Goal: Transaction & Acquisition: Purchase product/service

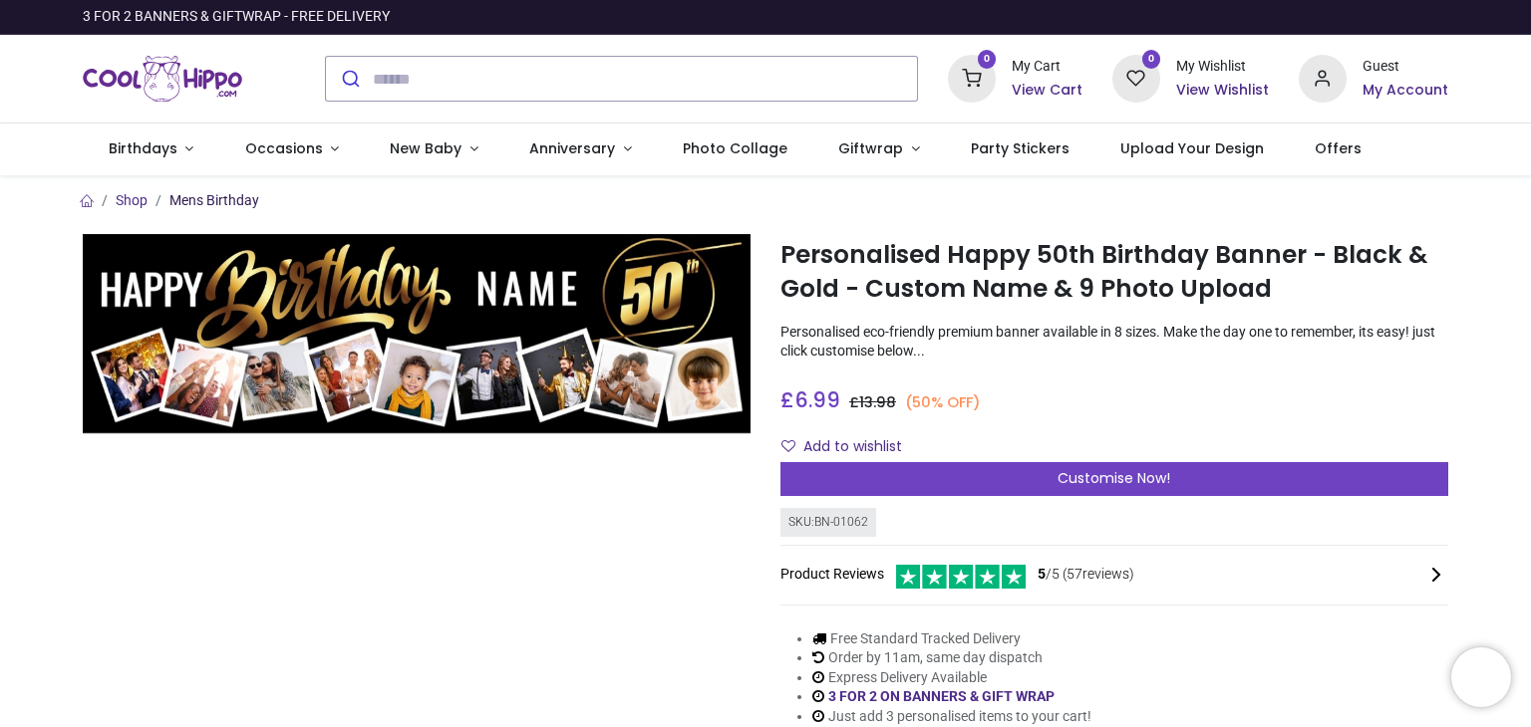
click at [194, 200] on link "Mens Birthday" at bounding box center [214, 200] width 90 height 16
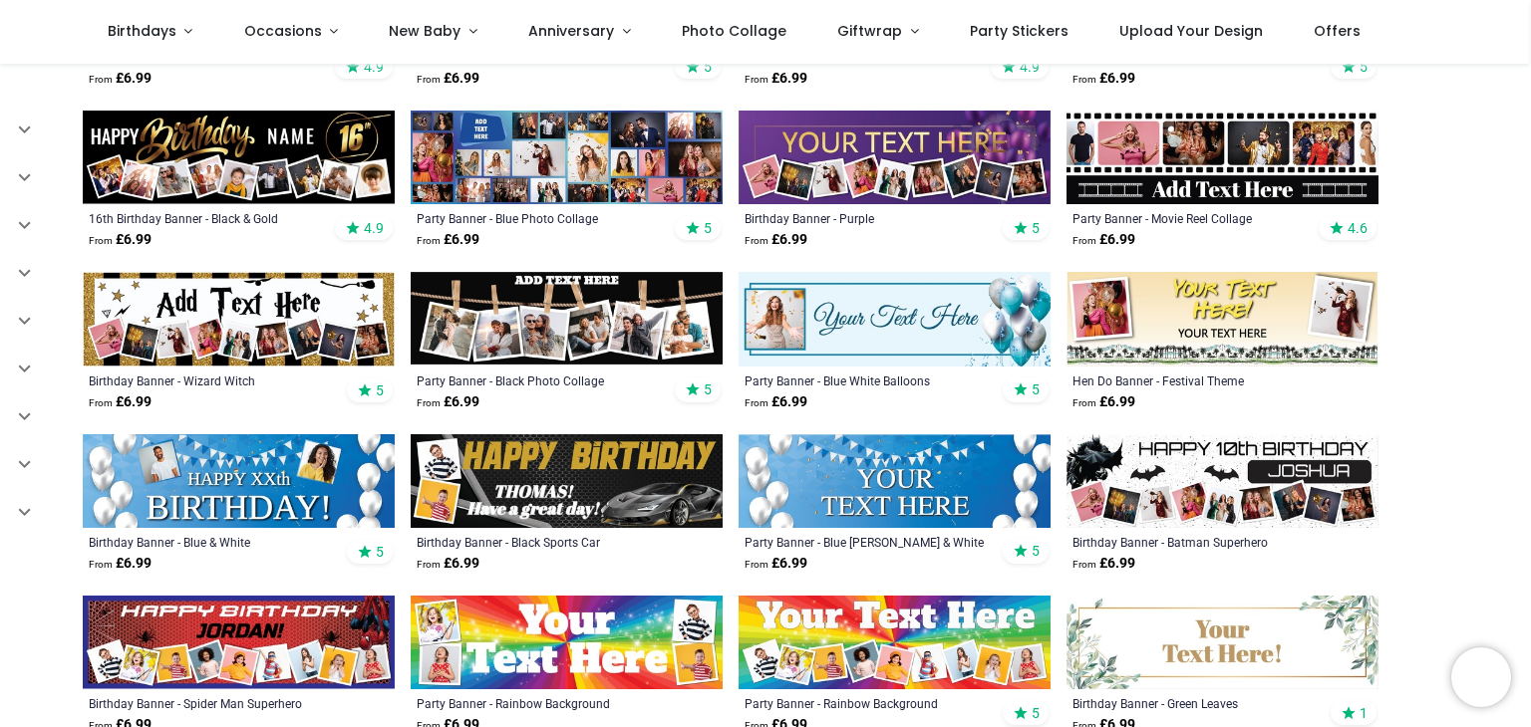
scroll to position [1271, 0]
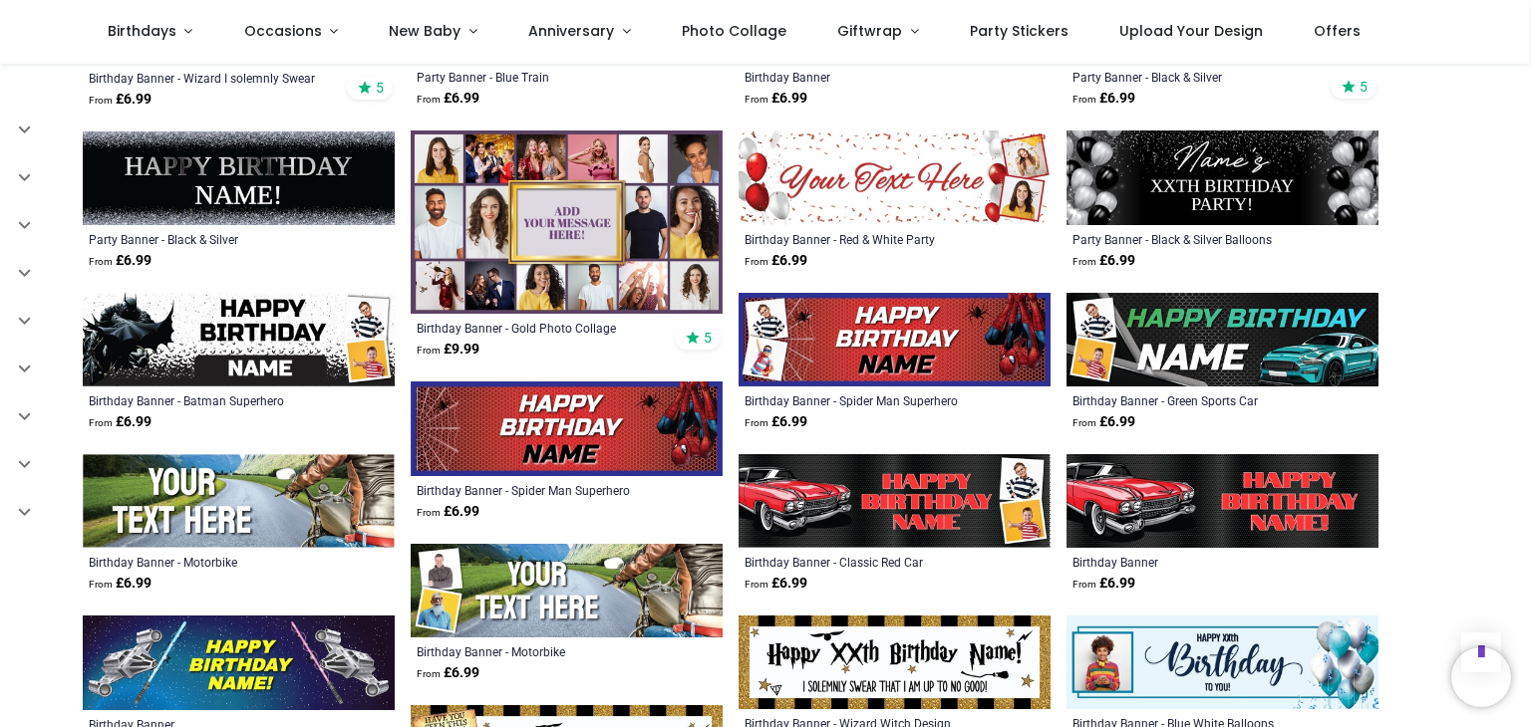
scroll to position [2544, 0]
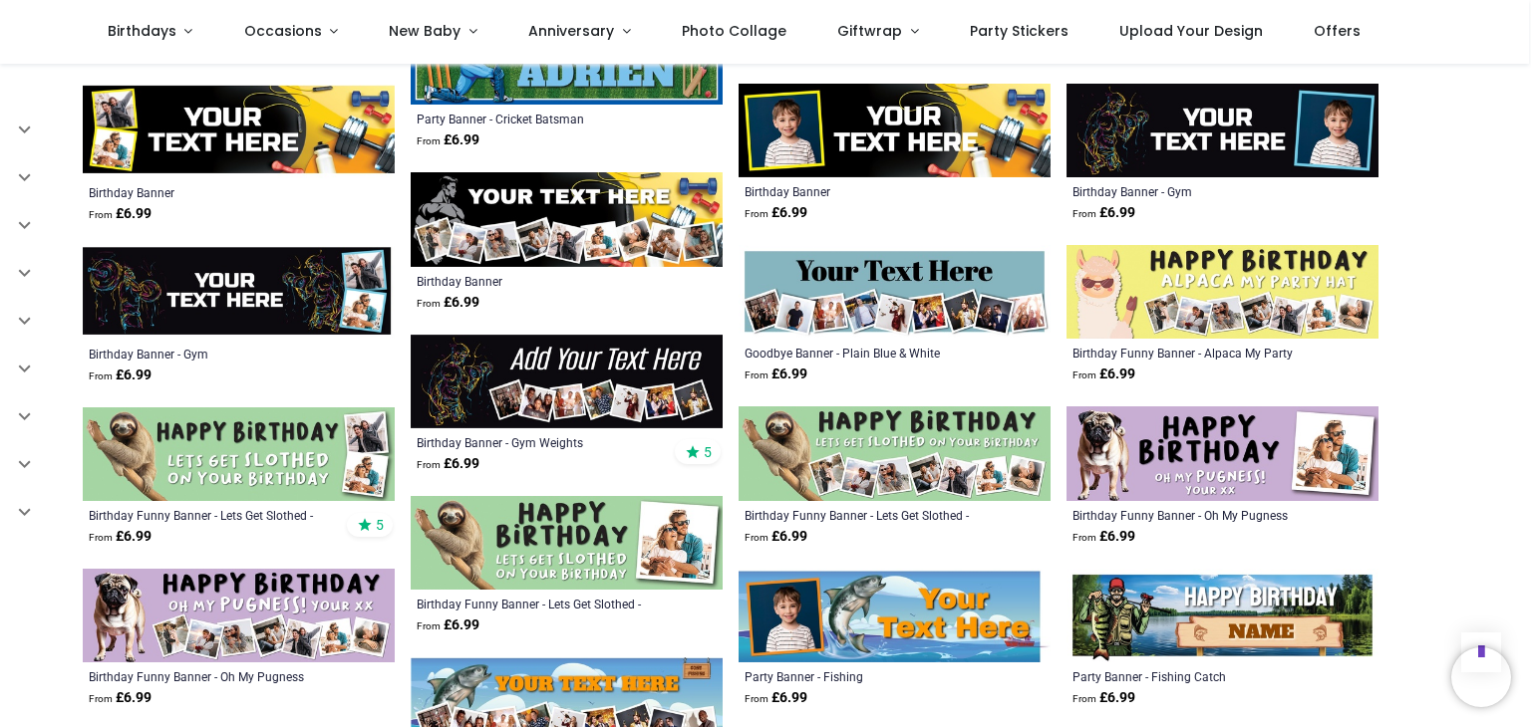
scroll to position [4087, 0]
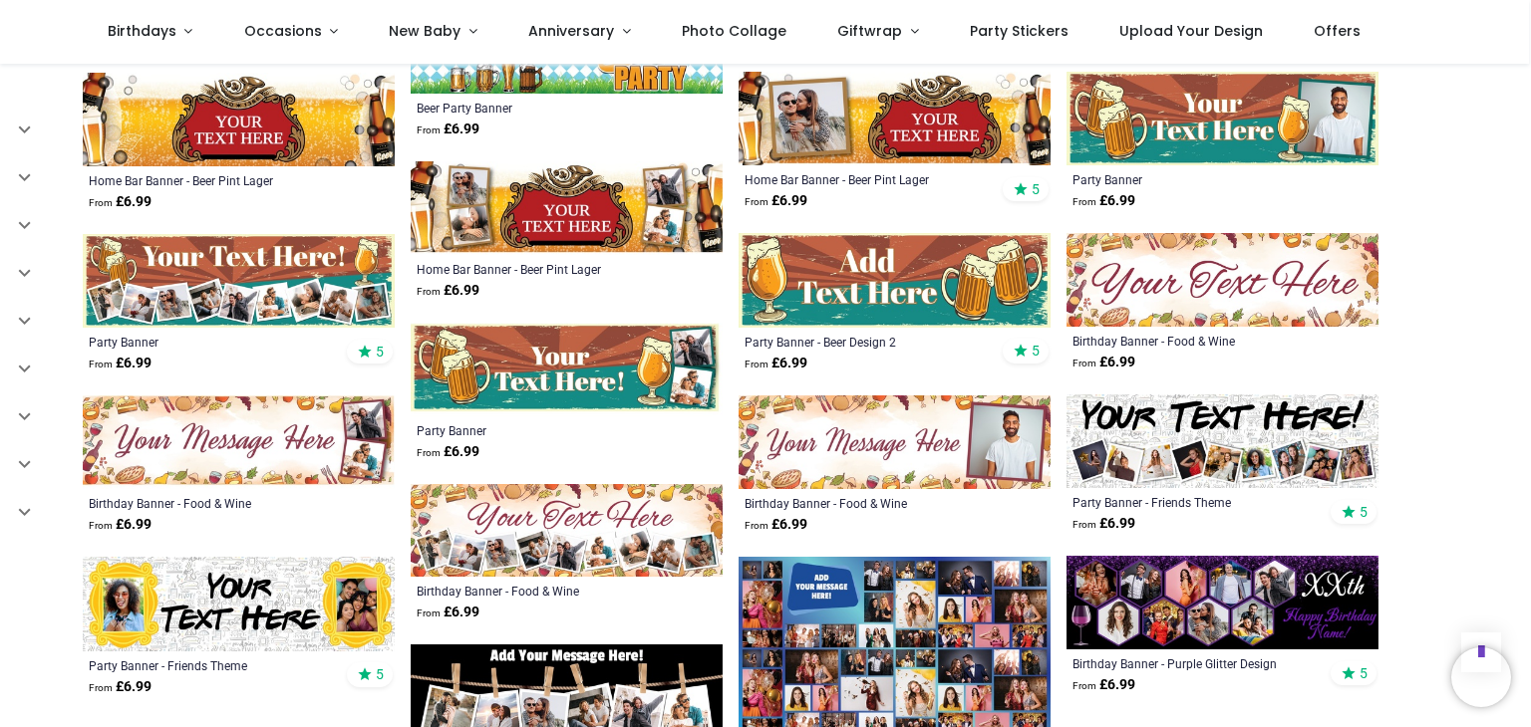
scroll to position [5996, 0]
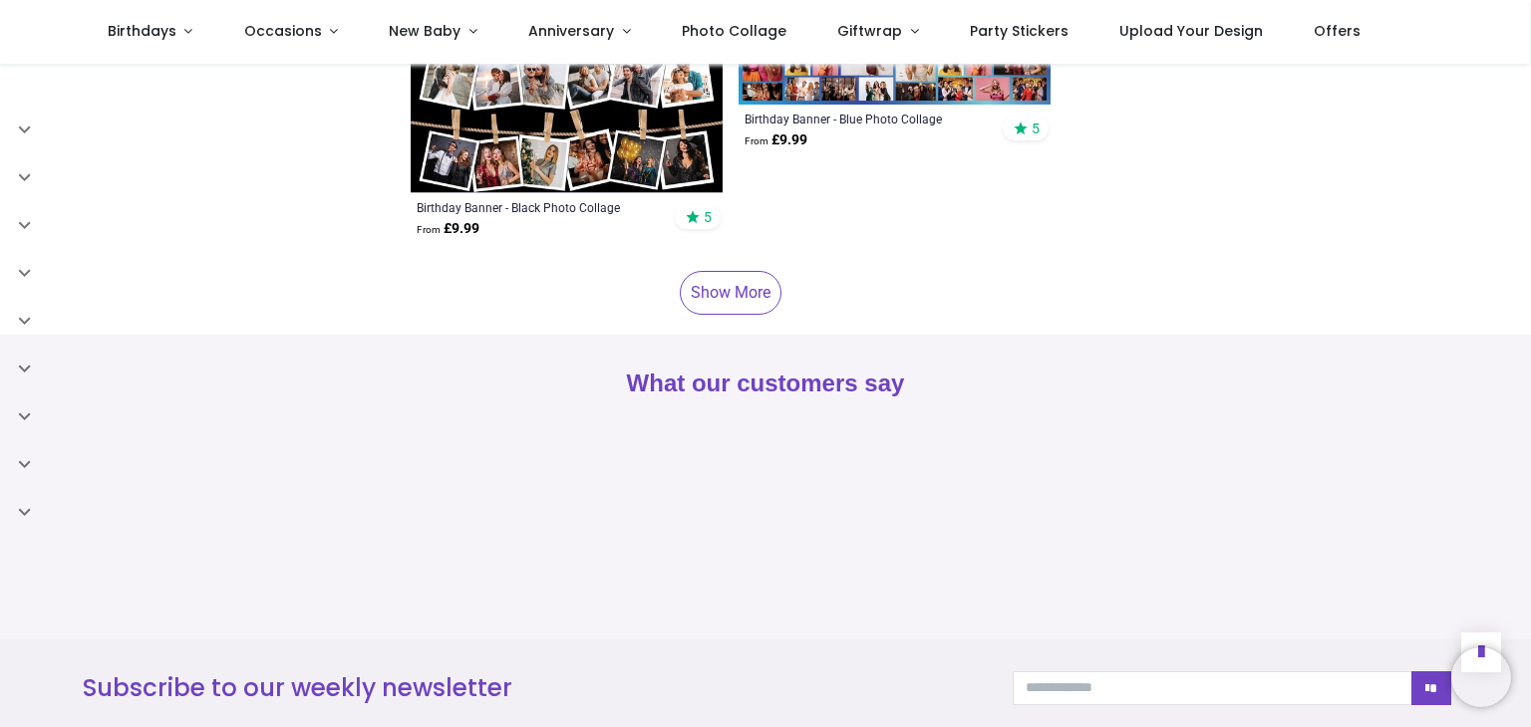
click at [727, 288] on link "Show More" at bounding box center [731, 293] width 102 height 44
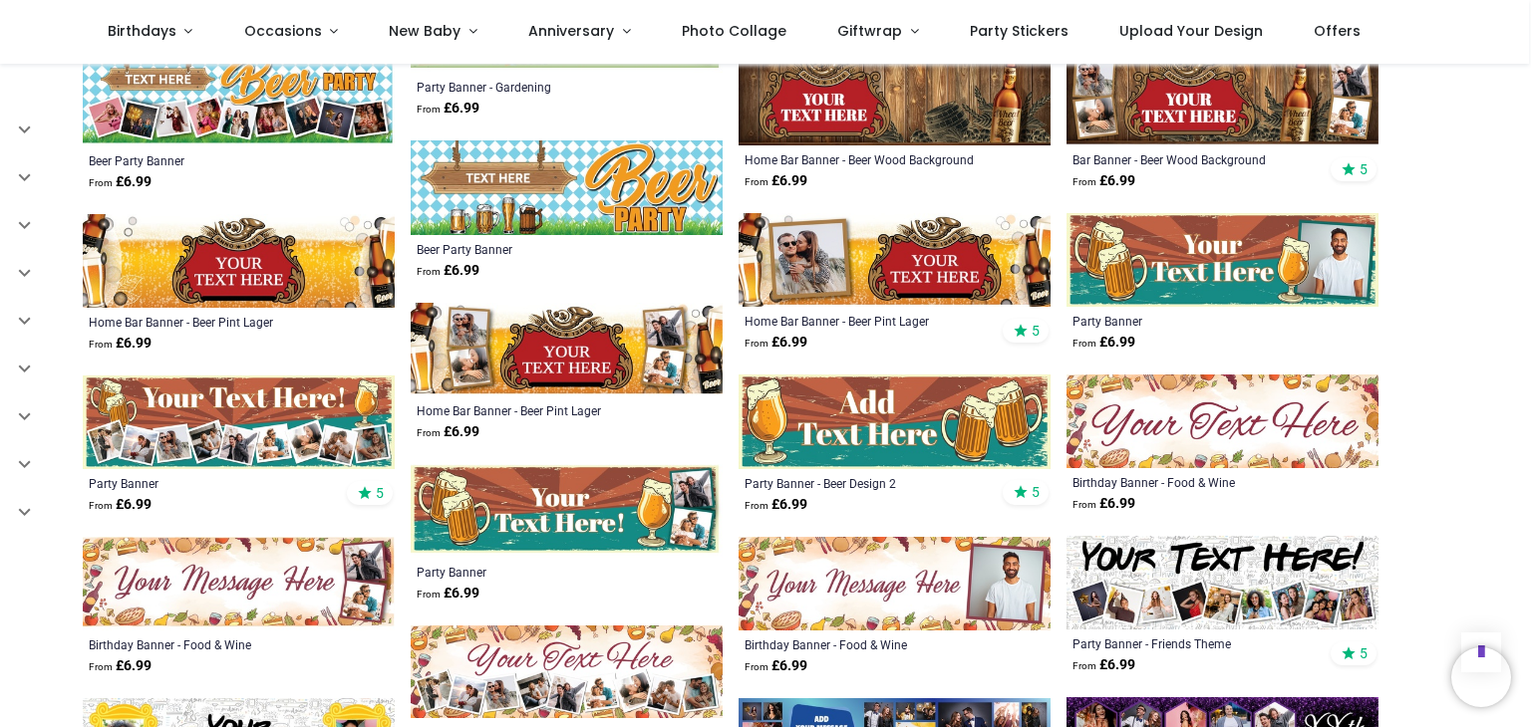
scroll to position [5077, 0]
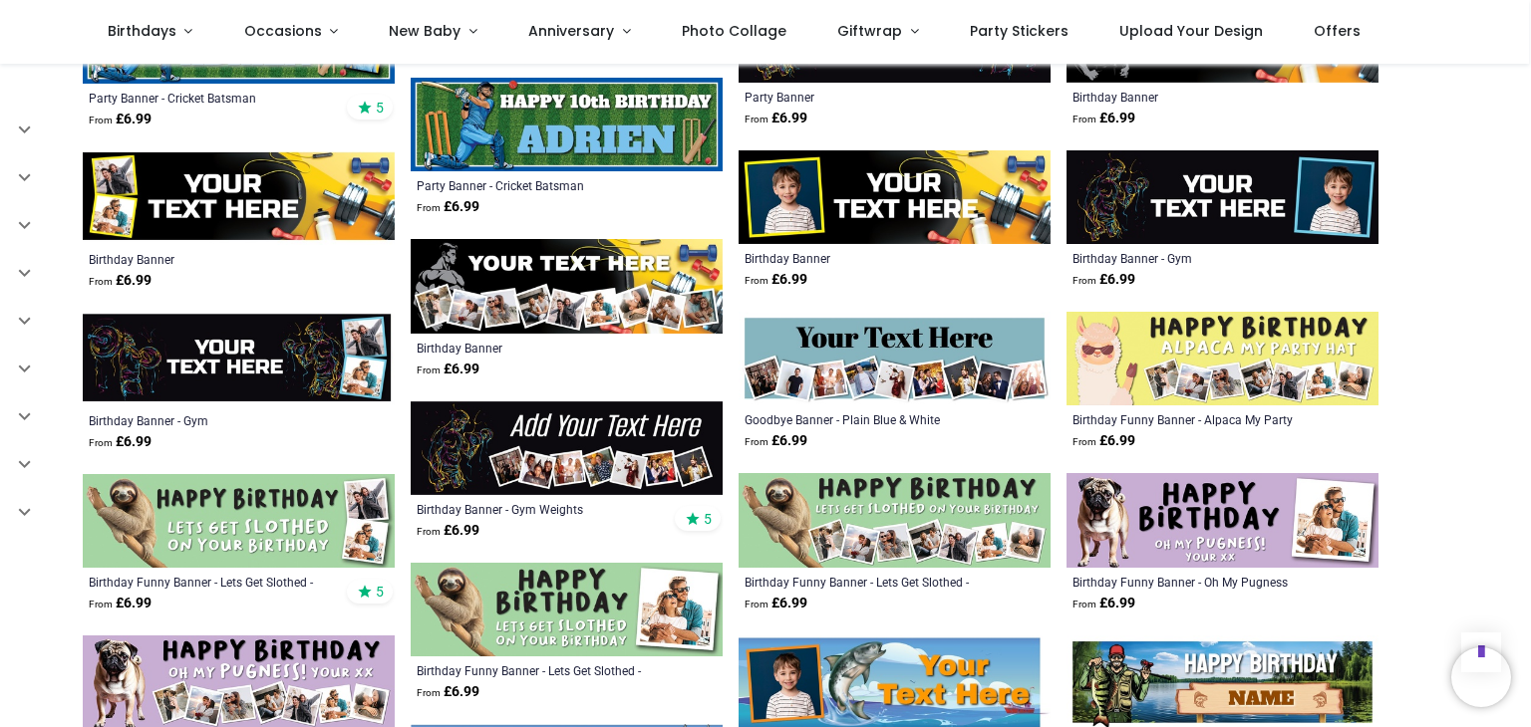
scroll to position [3942, 0]
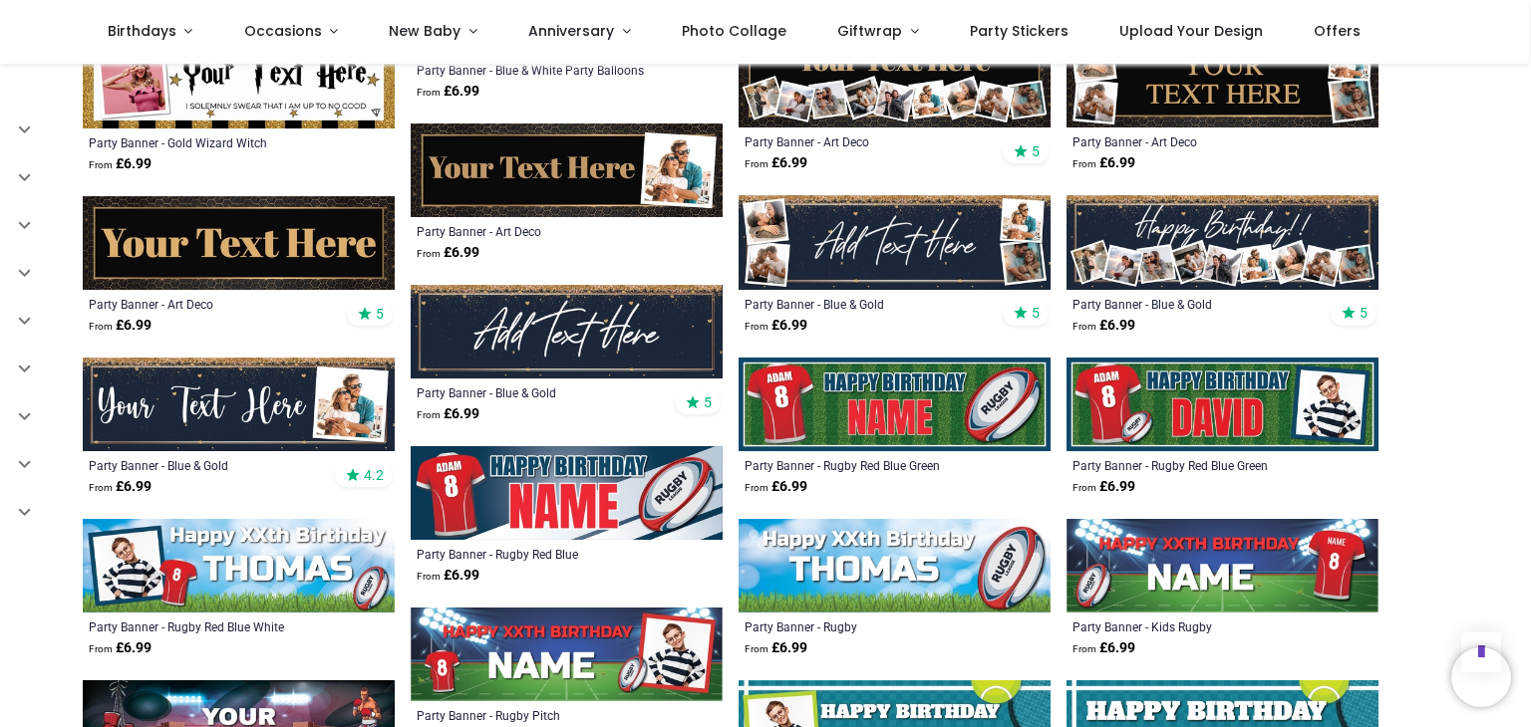
scroll to position [2825, 0]
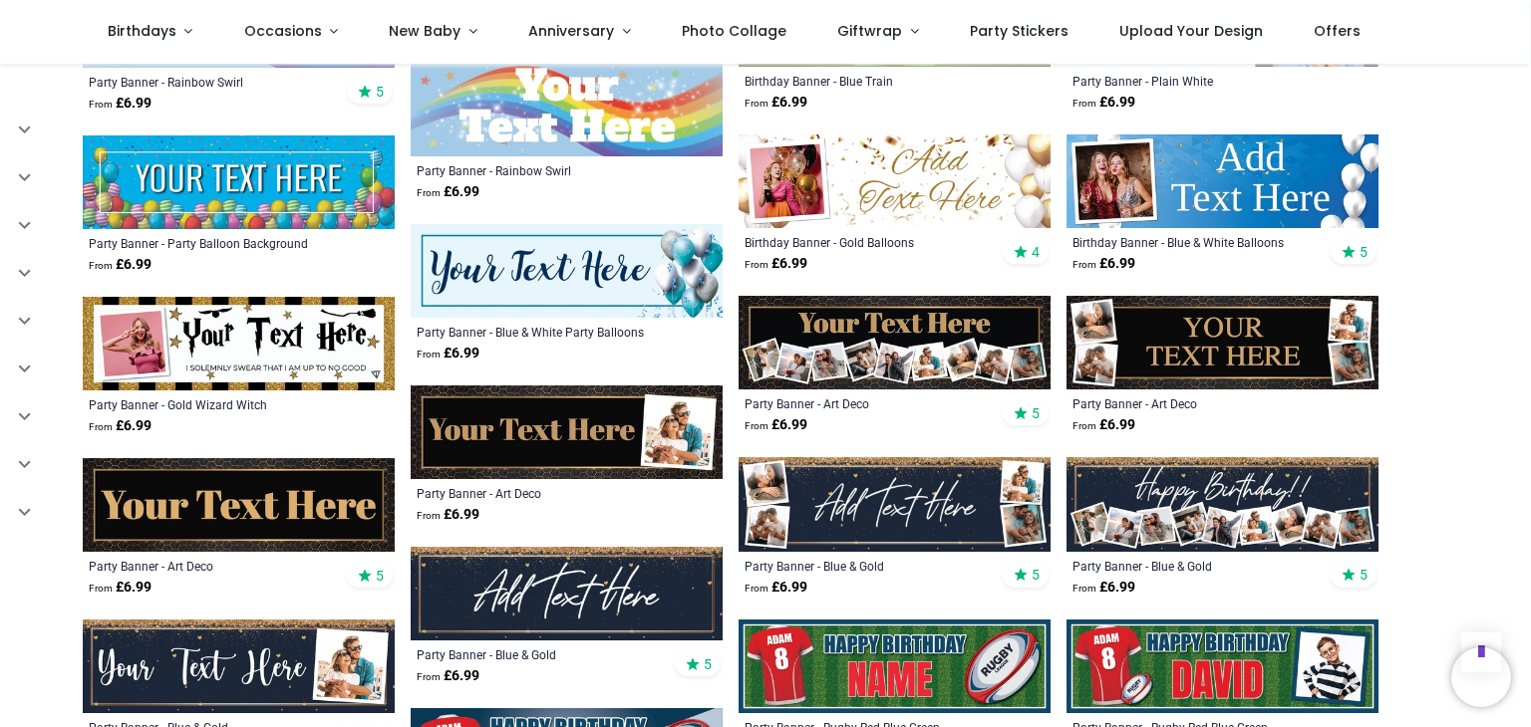
scroll to position [2647, 0]
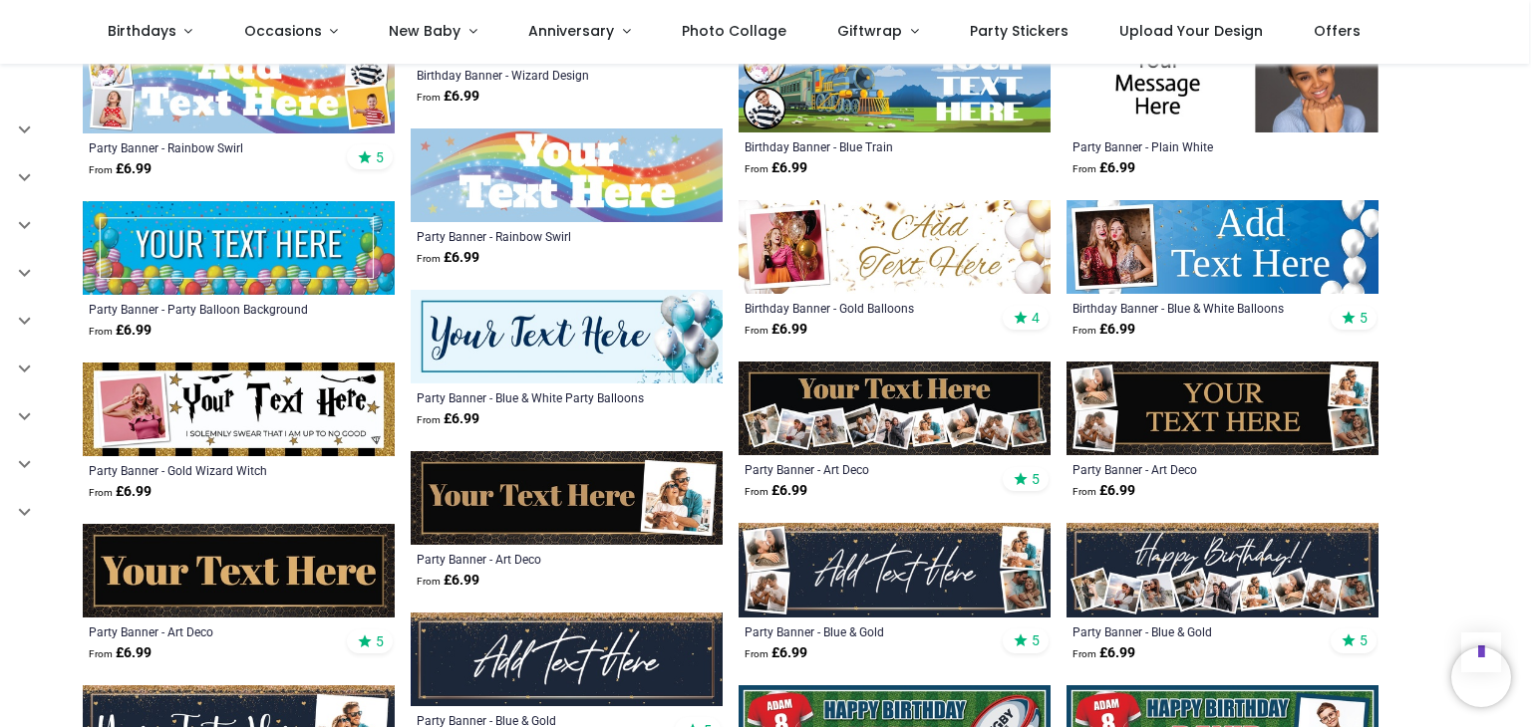
click at [913, 395] on img at bounding box center [894, 409] width 312 height 94
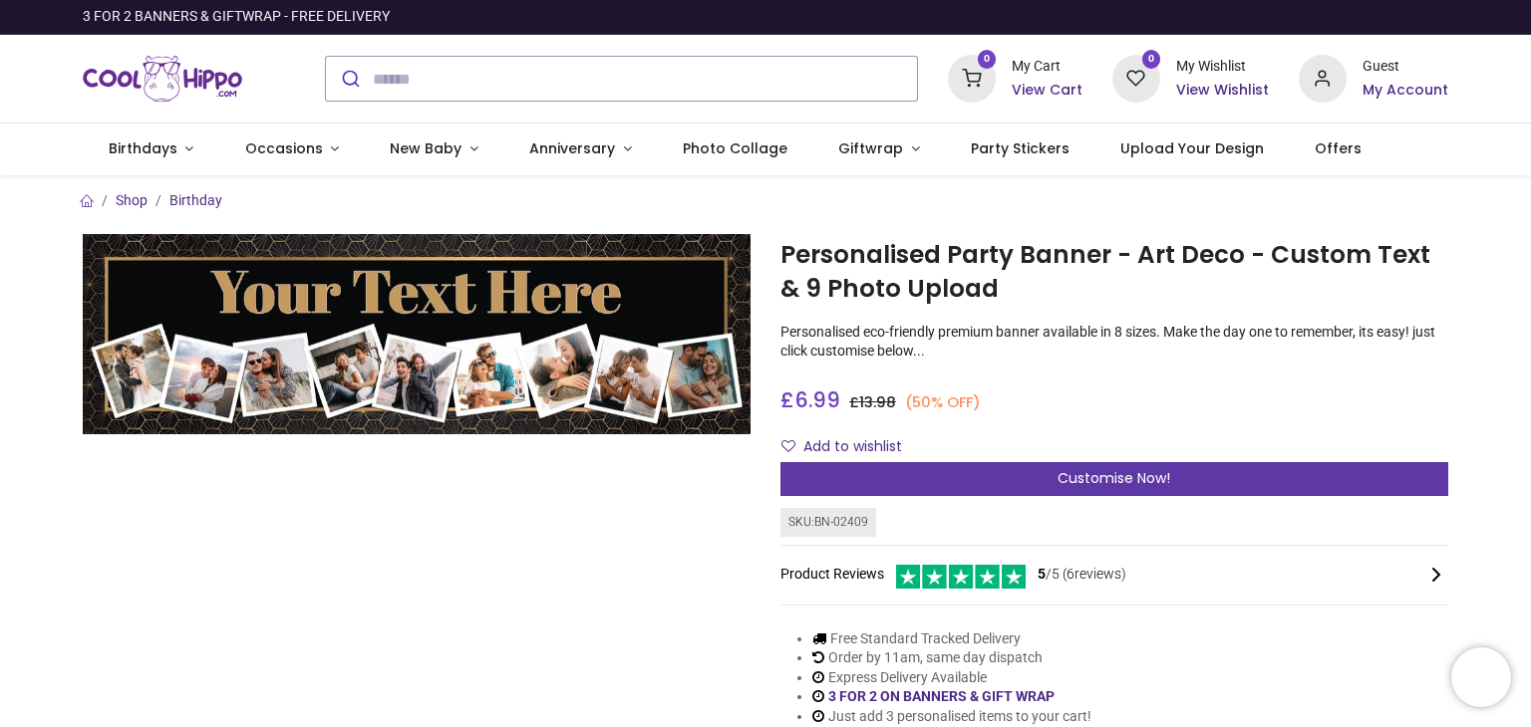
click at [1088, 483] on span "Customise Now!" at bounding box center [1113, 478] width 113 height 20
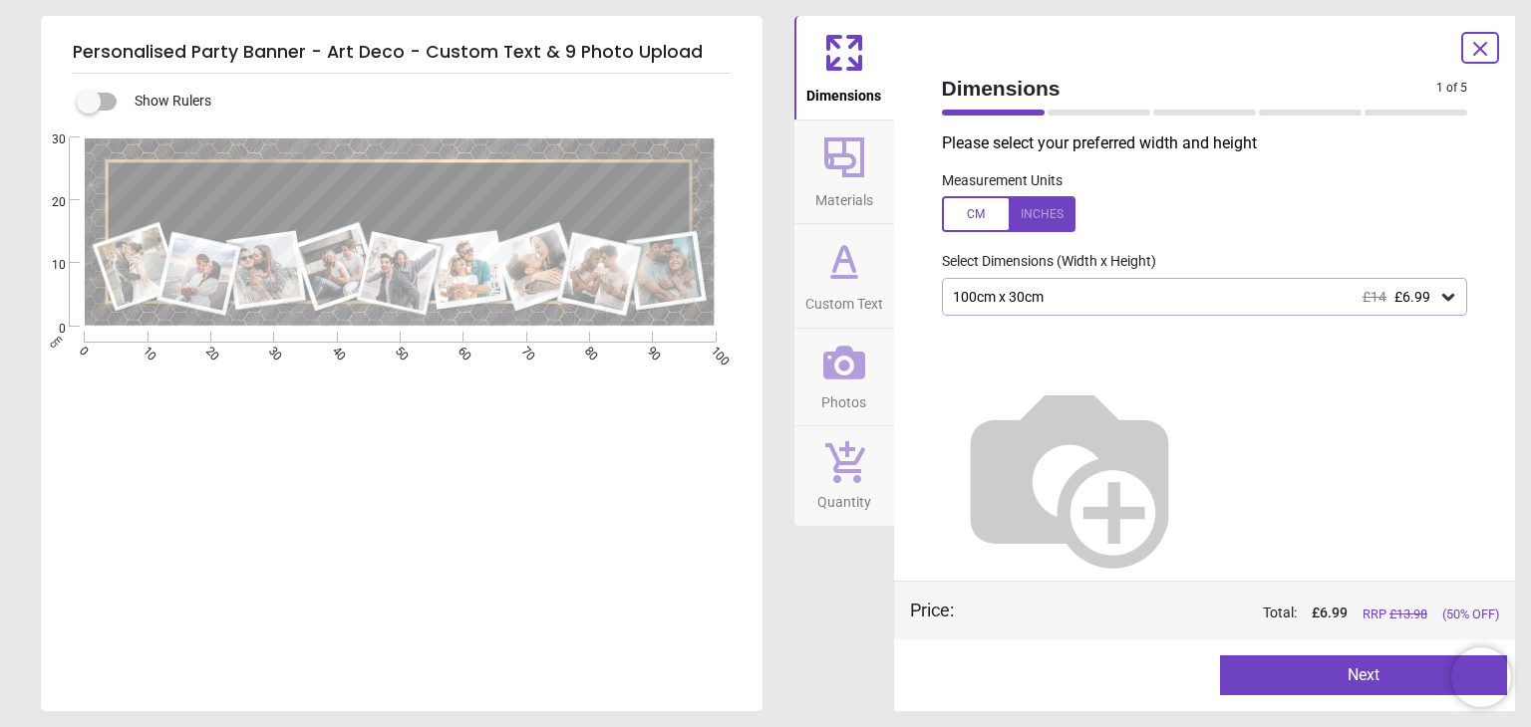
click at [1442, 300] on icon at bounding box center [1448, 297] width 12 height 7
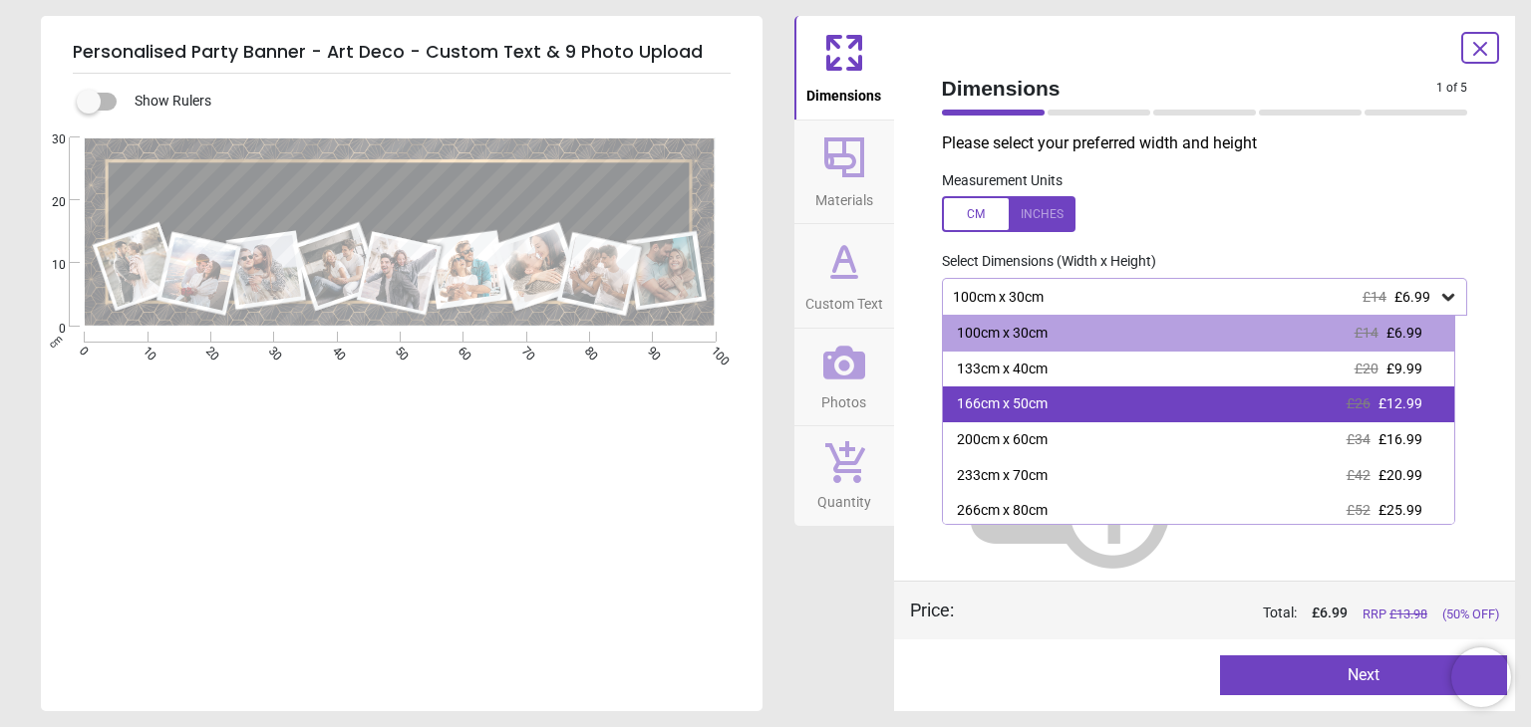
click at [1389, 410] on span "£12.99" at bounding box center [1400, 404] width 44 height 16
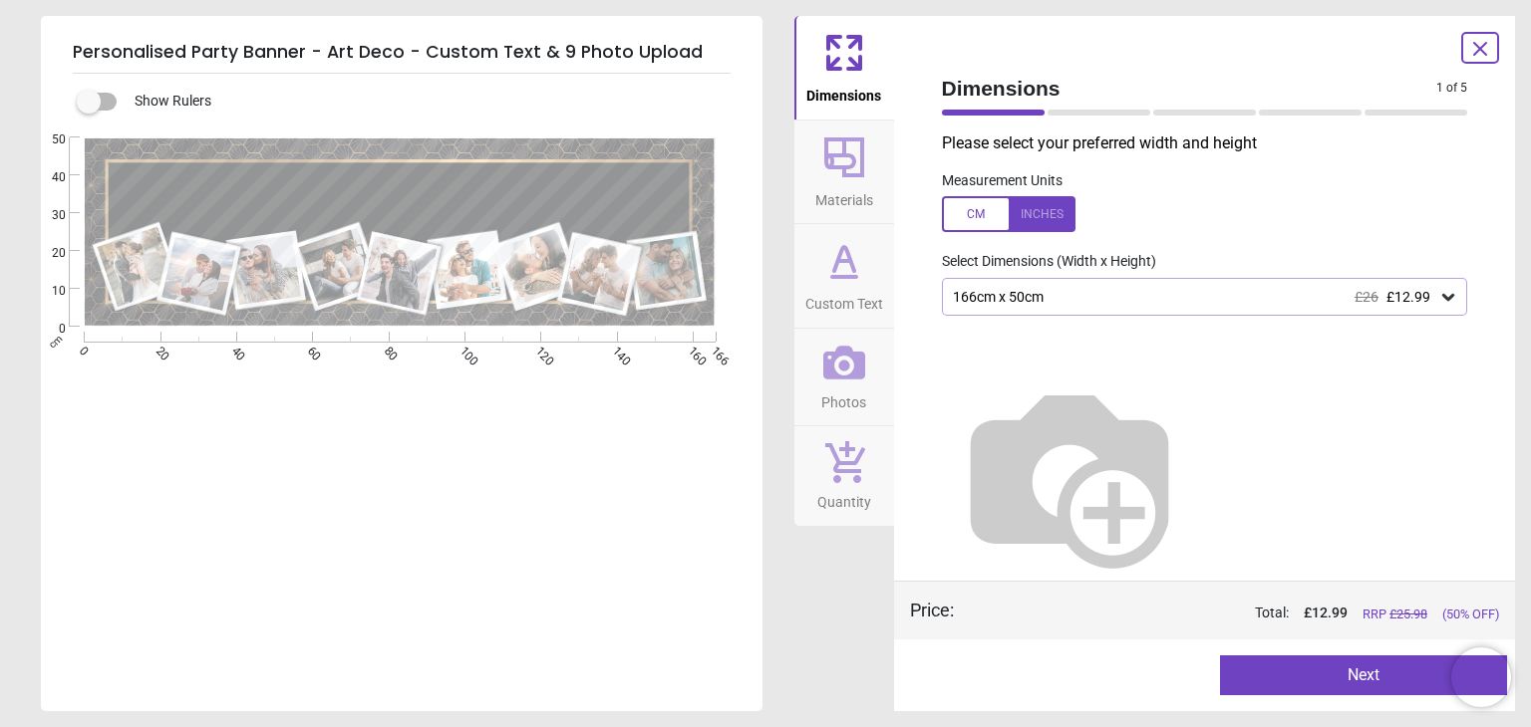
click at [1344, 678] on button "Next" at bounding box center [1363, 676] width 287 height 40
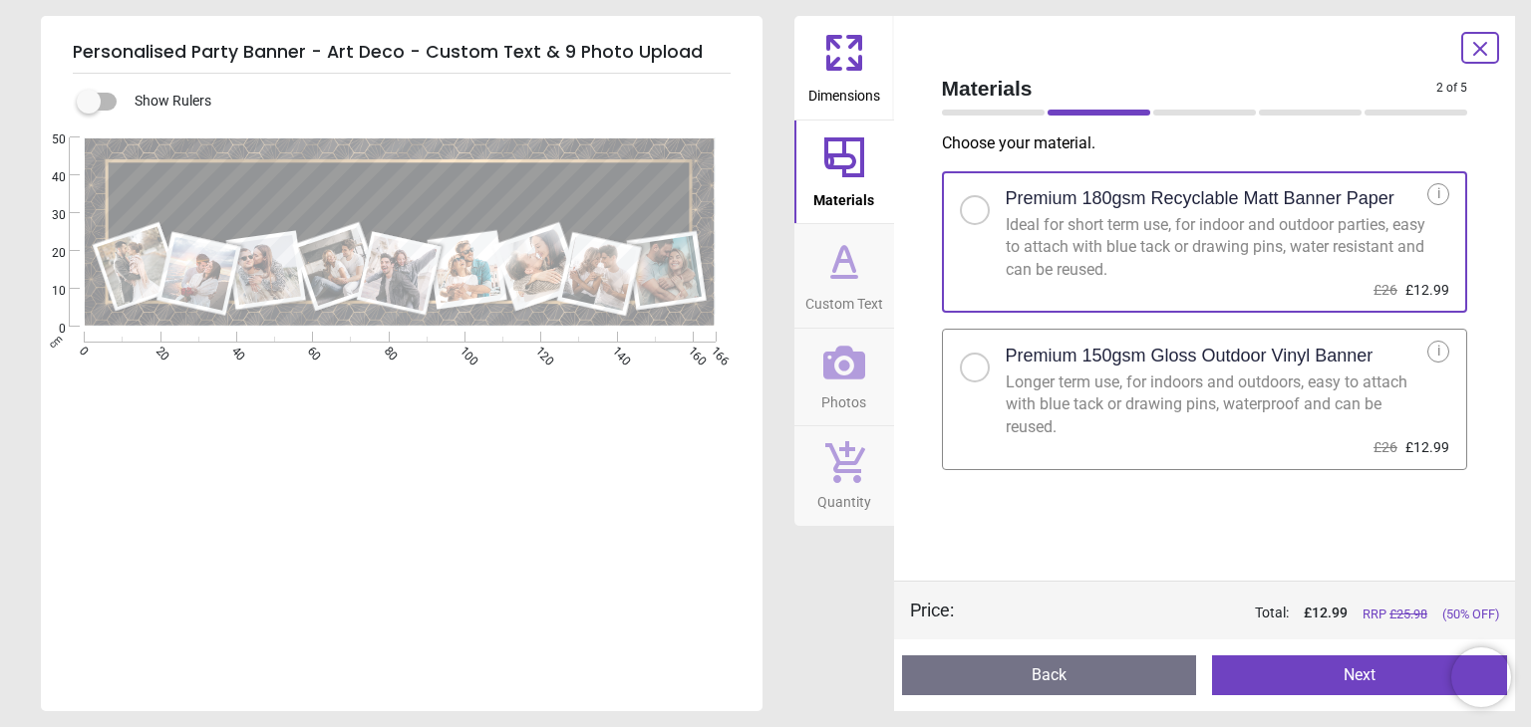
click at [977, 367] on div at bounding box center [975, 368] width 12 height 12
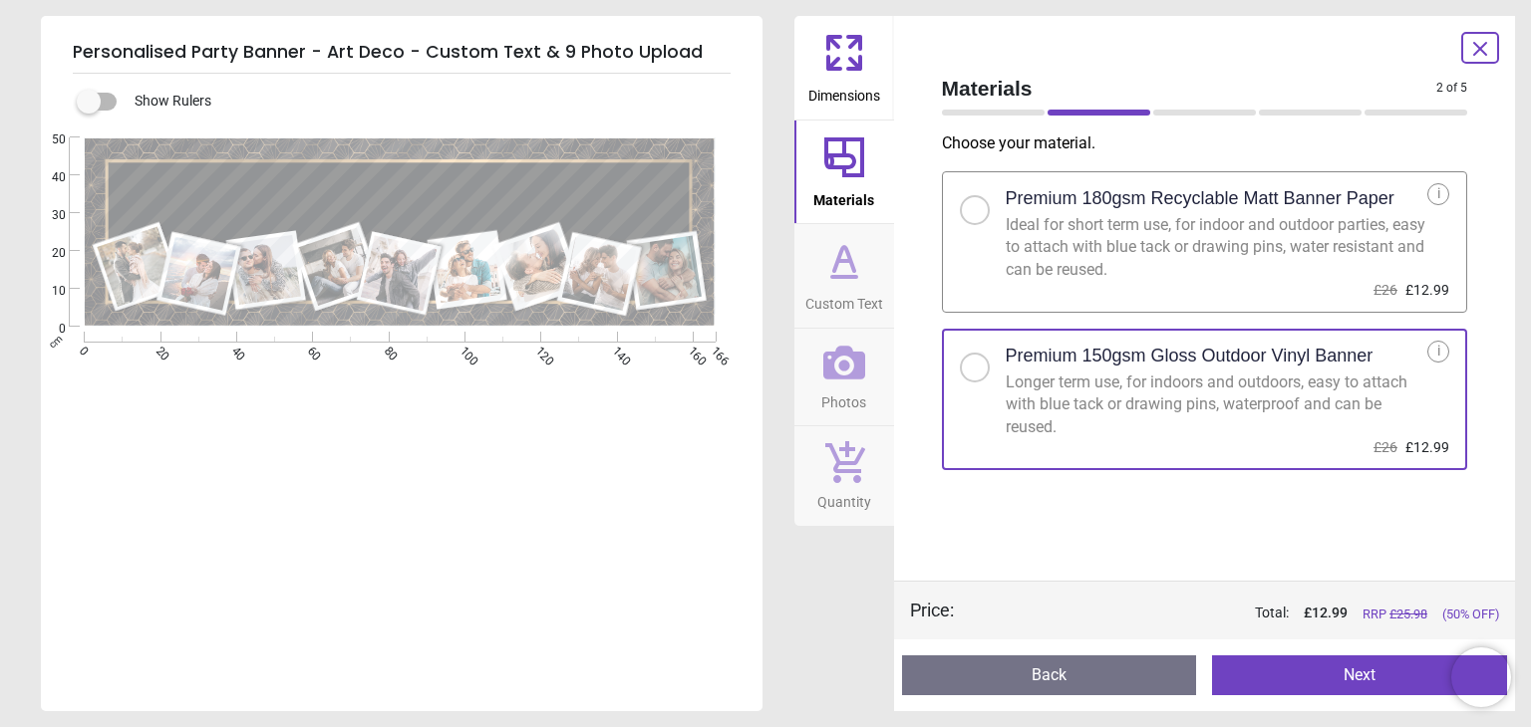
click at [1345, 678] on button "Next" at bounding box center [1359, 676] width 295 height 40
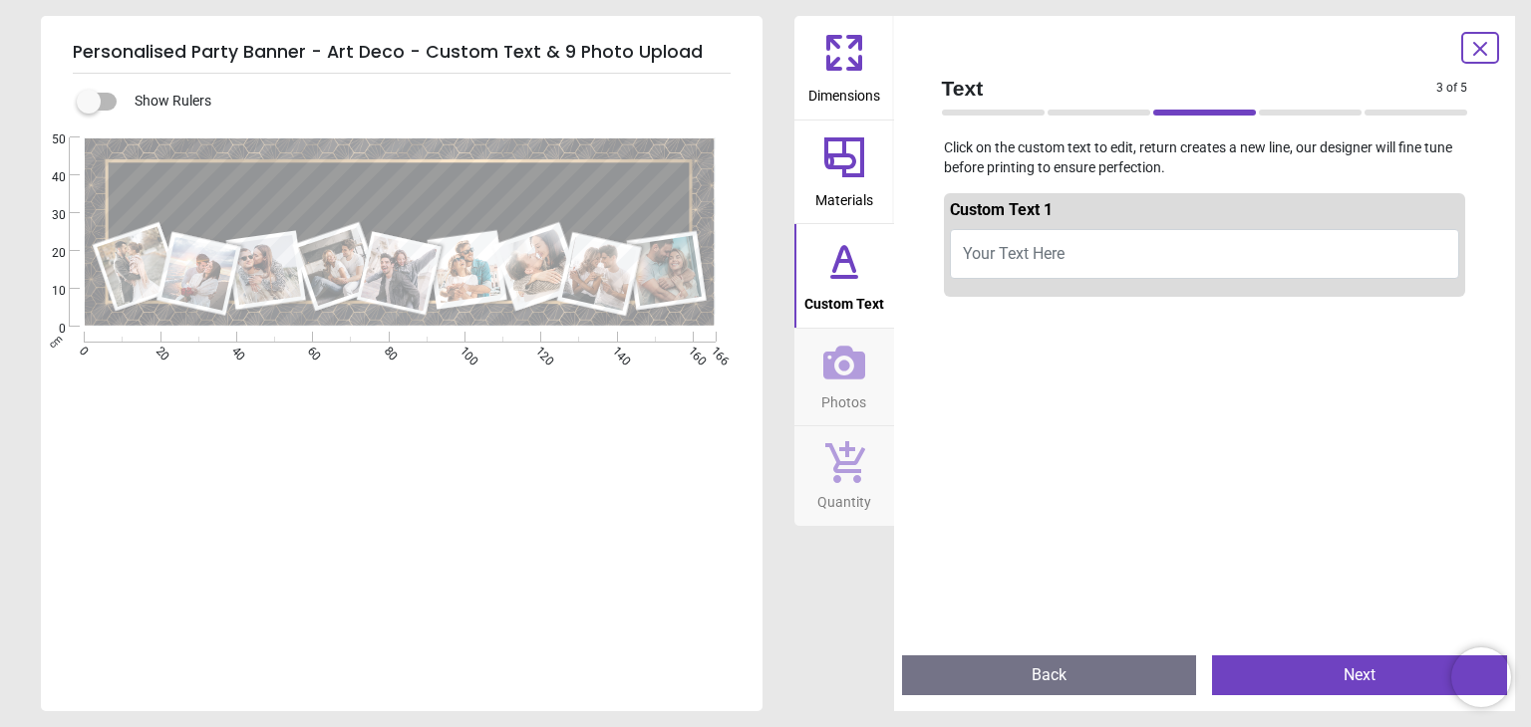
click at [1020, 244] on span "Your Text Here" at bounding box center [1014, 253] width 102 height 19
type textarea "**********"
click at [836, 291] on span "Custom Text" at bounding box center [844, 300] width 80 height 30
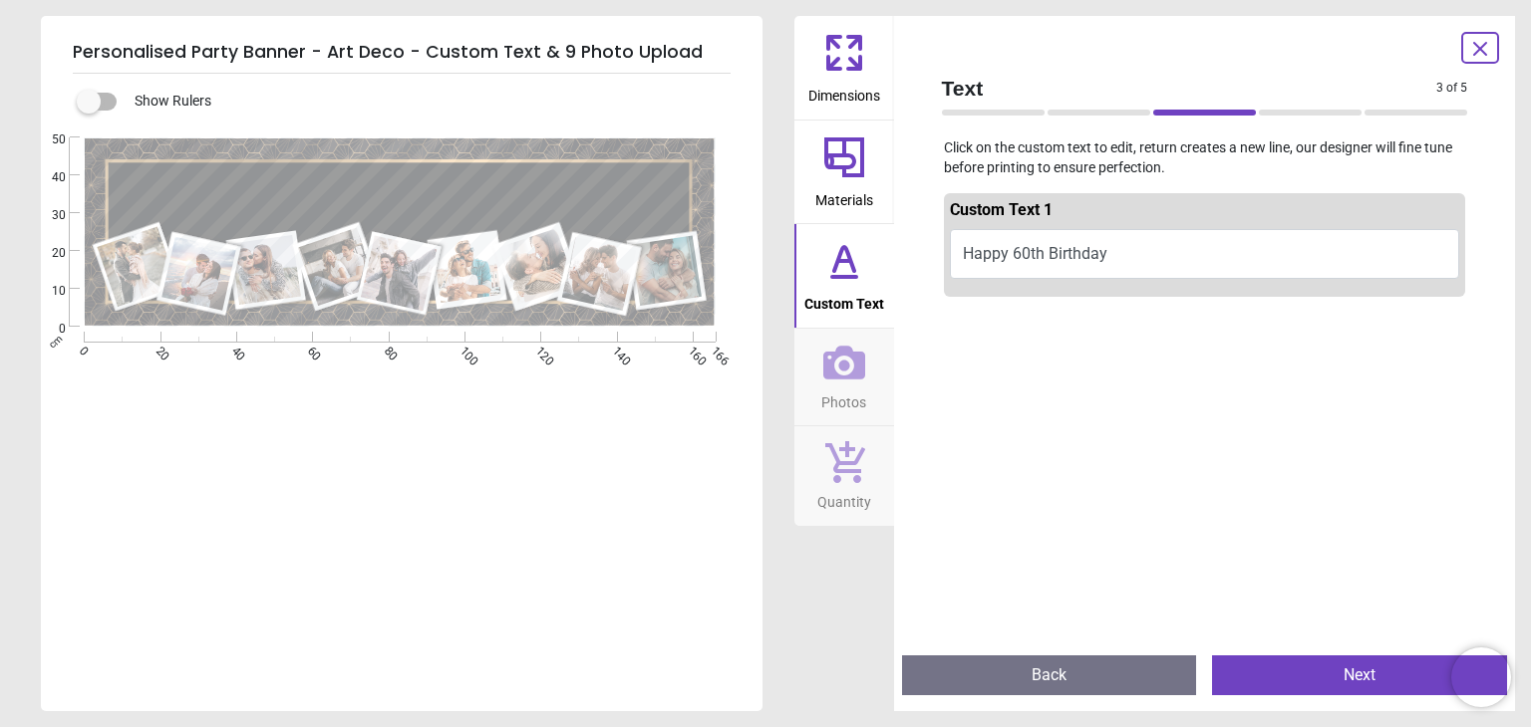
click at [1295, 673] on button "Next" at bounding box center [1359, 676] width 295 height 40
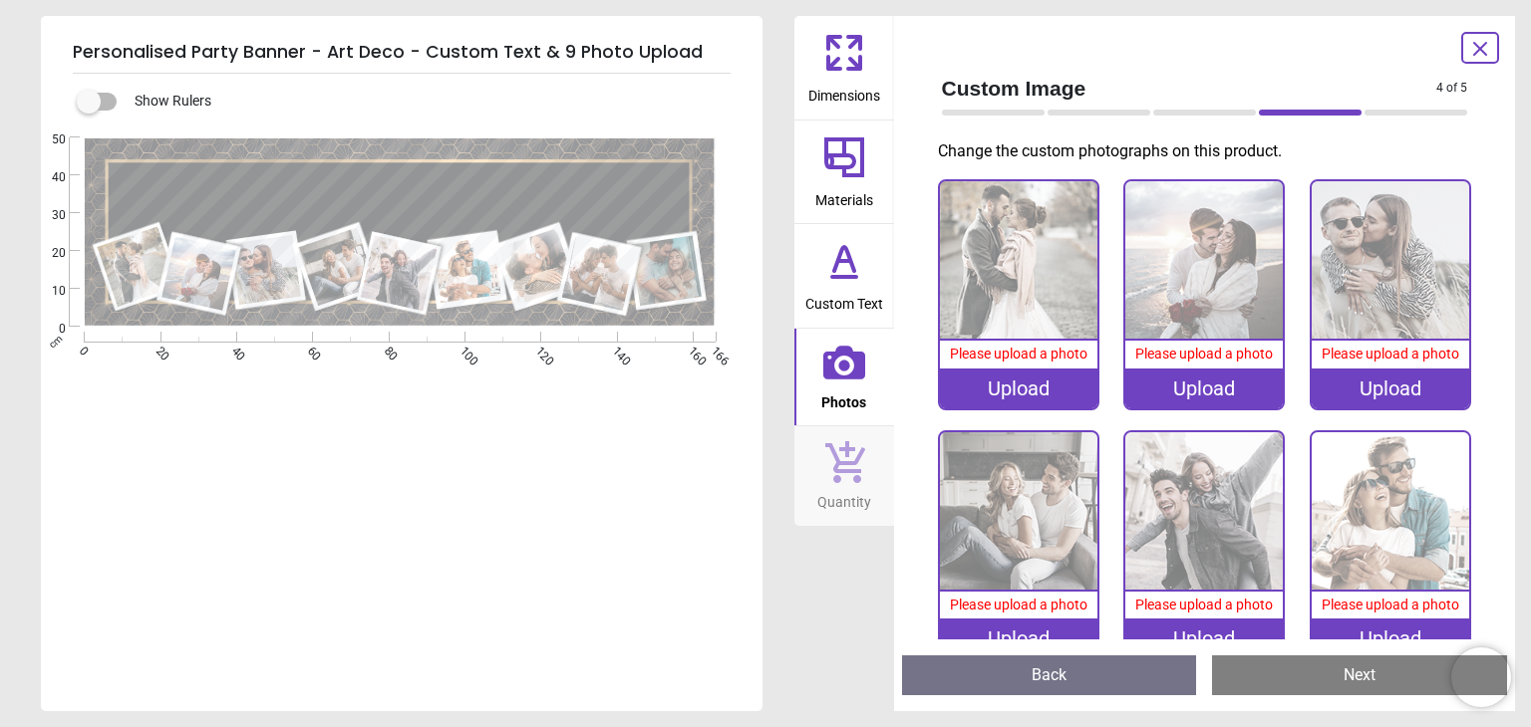
click at [1021, 380] on div "Upload" at bounding box center [1018, 389] width 157 height 40
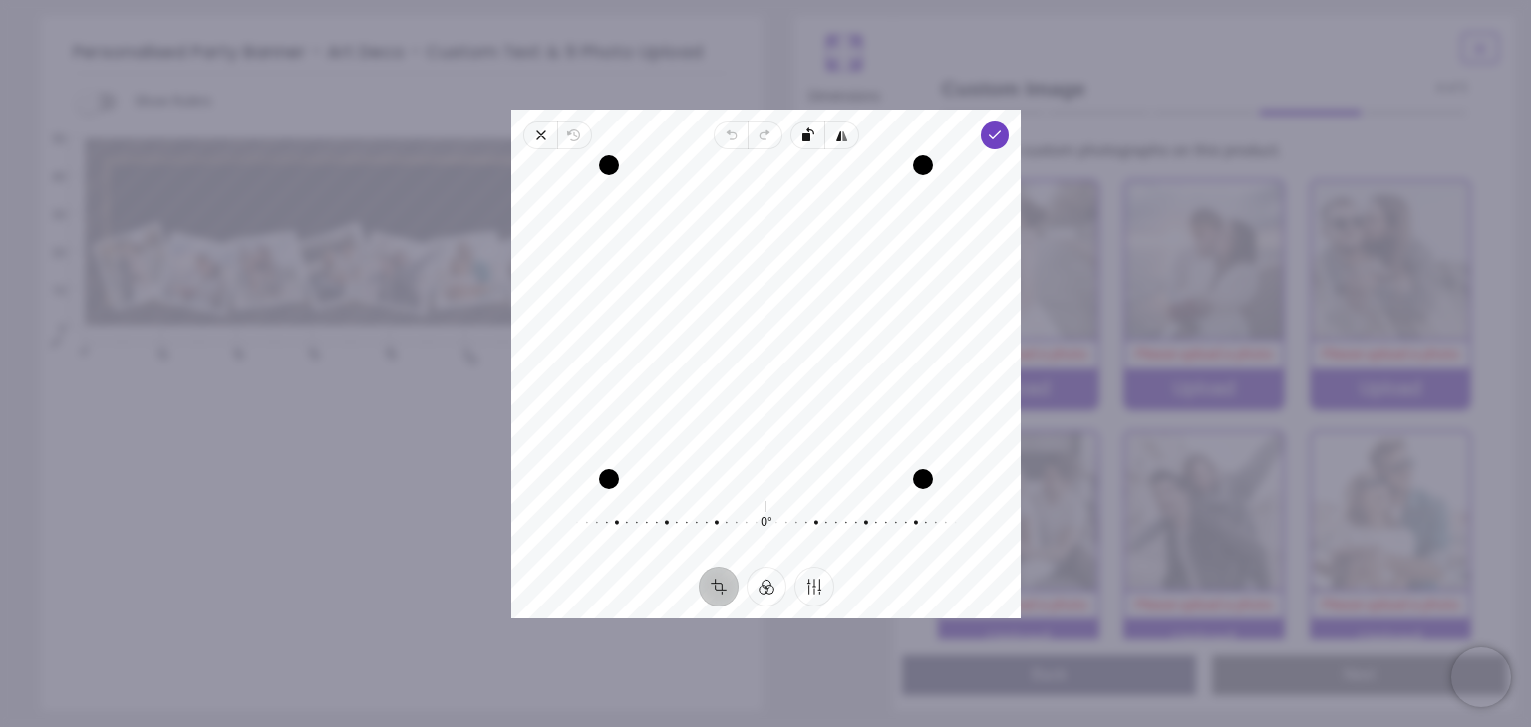
drag, startPoint x: 781, startPoint y: 355, endPoint x: 779, endPoint y: 425, distance: 70.8
click at [779, 425] on div "Recenter" at bounding box center [765, 322] width 477 height 314
click at [990, 139] on icon "button" at bounding box center [994, 136] width 16 height 16
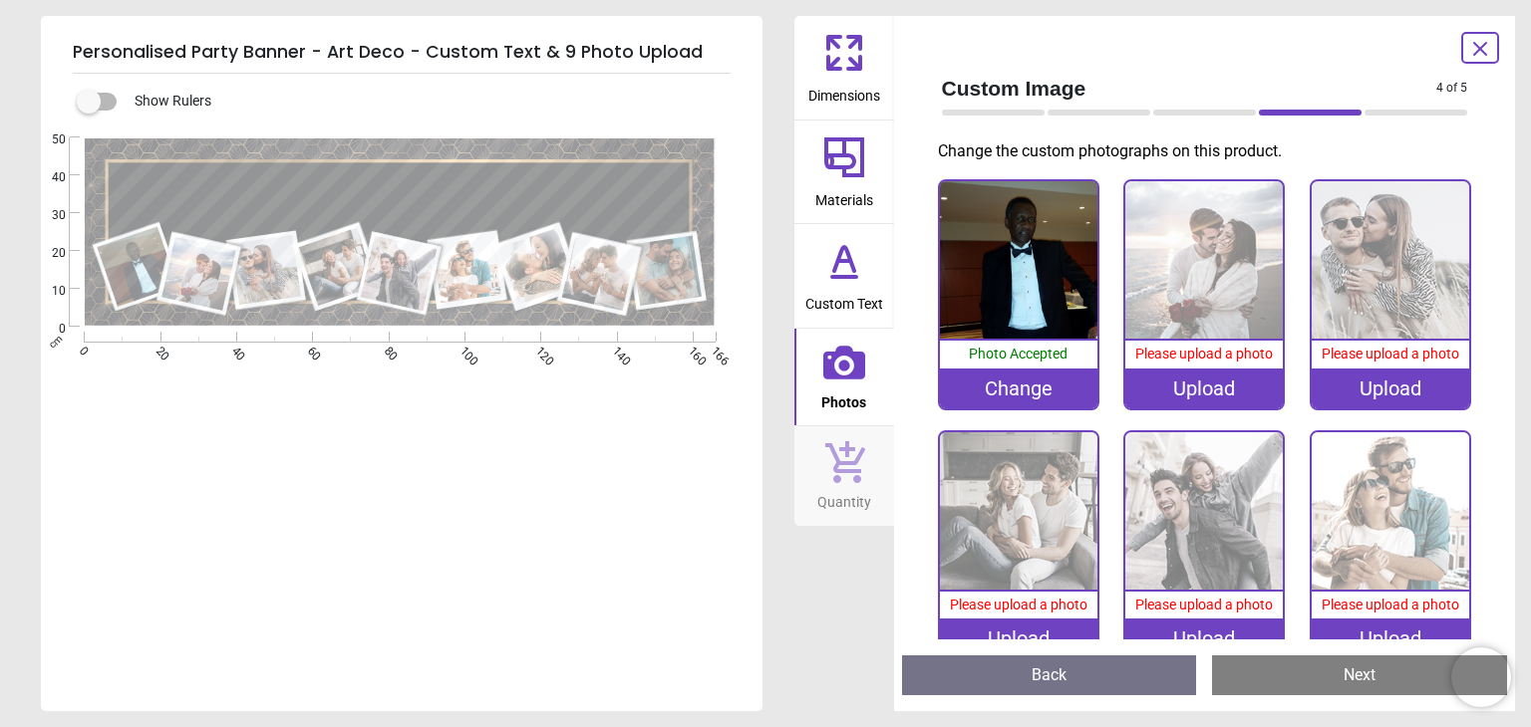
click at [1196, 389] on div "Upload" at bounding box center [1203, 389] width 157 height 40
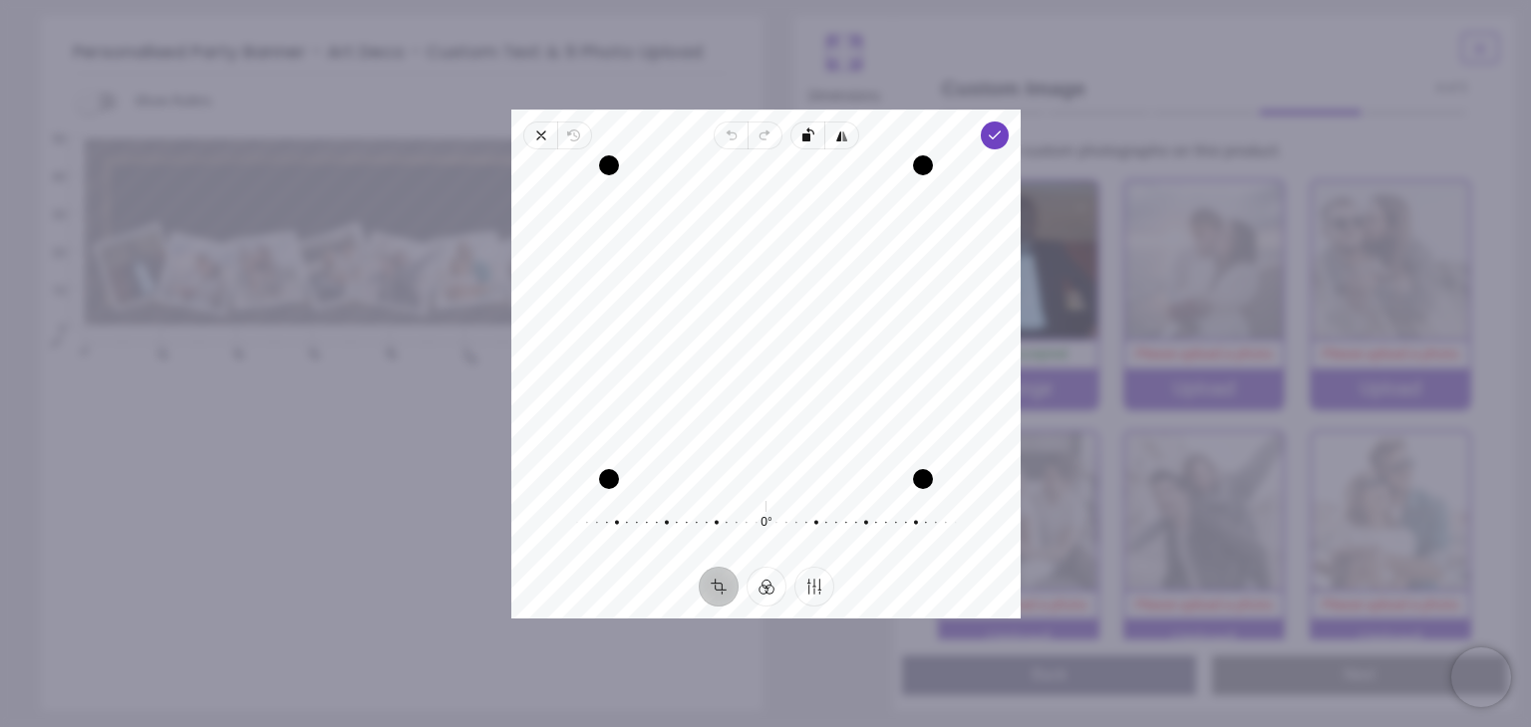
drag, startPoint x: 748, startPoint y: 349, endPoint x: 737, endPoint y: 408, distance: 59.8
click at [737, 408] on div "Recenter" at bounding box center [765, 322] width 477 height 314
click at [992, 139] on icon "button" at bounding box center [994, 136] width 16 height 16
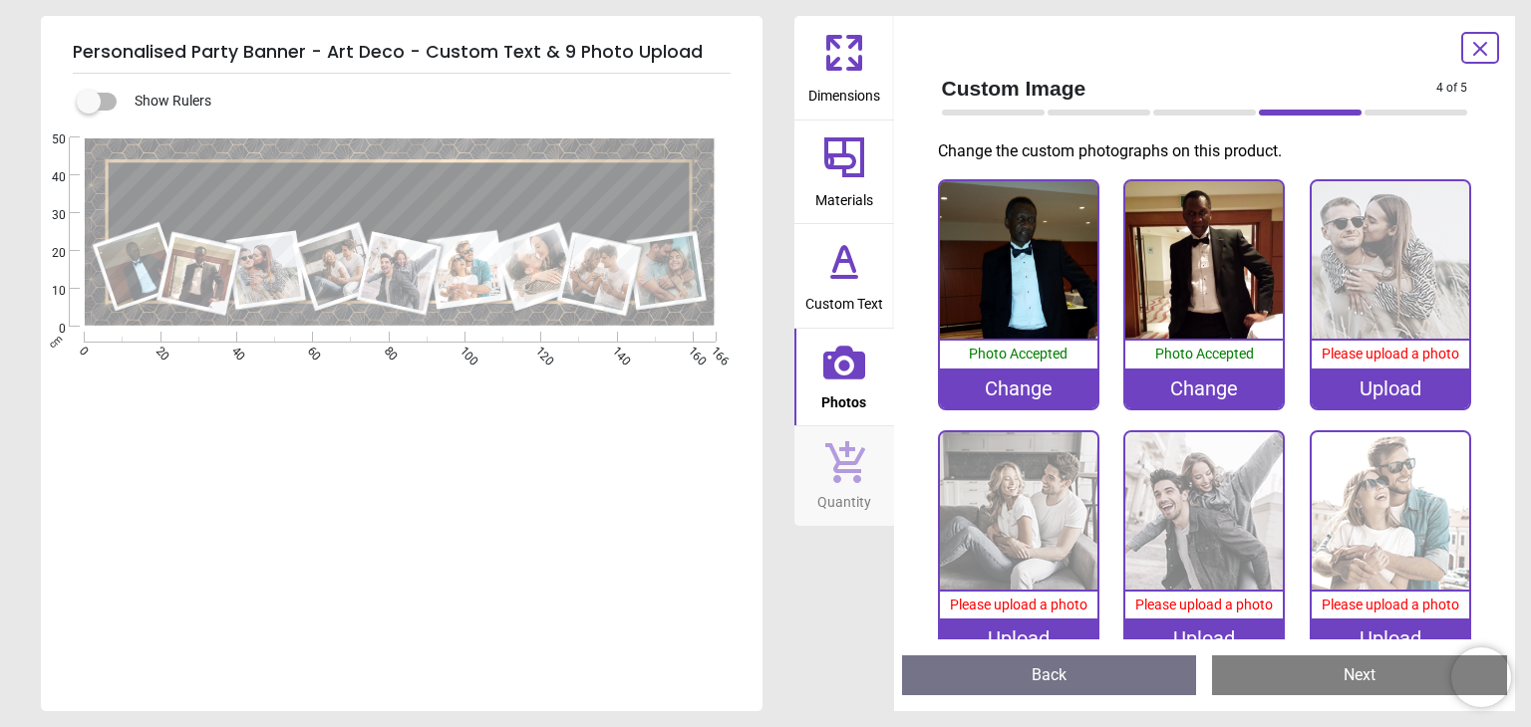
scroll to position [4, 0]
click at [1395, 384] on div "Upload" at bounding box center [1389, 389] width 157 height 40
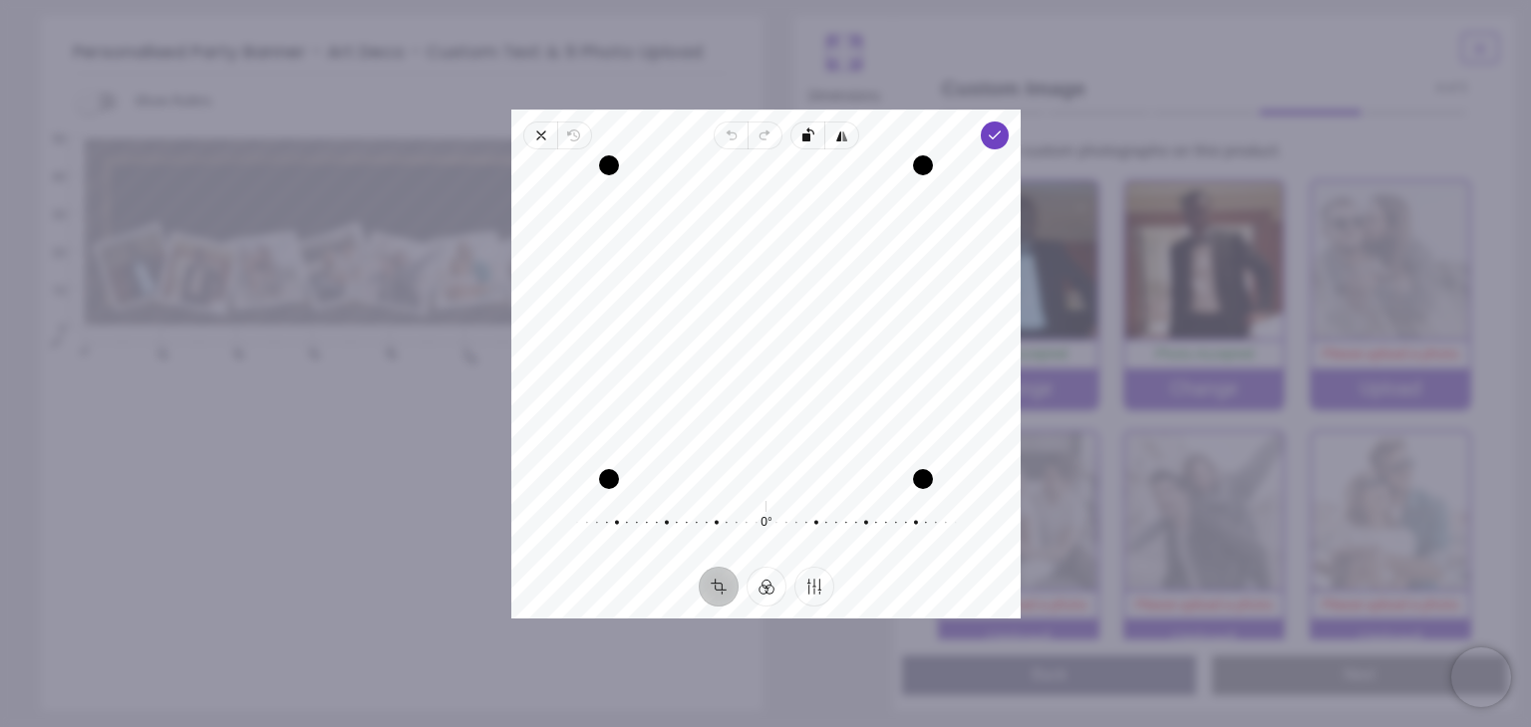
drag, startPoint x: 793, startPoint y: 293, endPoint x: 773, endPoint y: 347, distance: 57.4
click at [773, 347] on div "Recenter" at bounding box center [765, 322] width 477 height 314
